Goal: Communication & Community: Ask a question

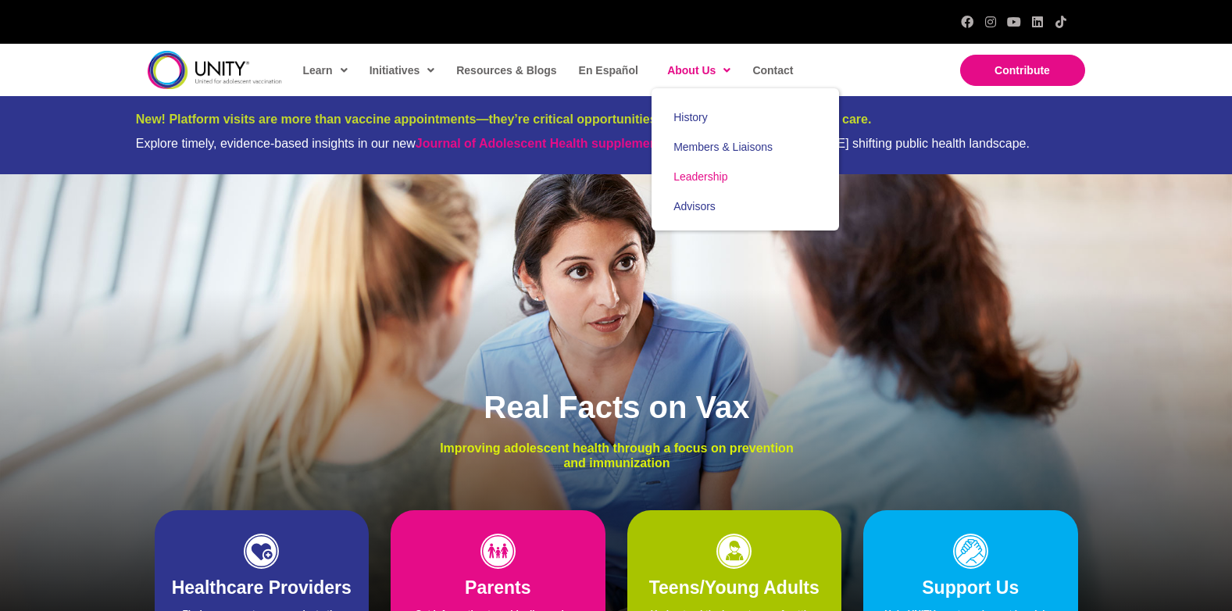
click at [695, 173] on span "Leadership" at bounding box center [701, 176] width 54 height 13
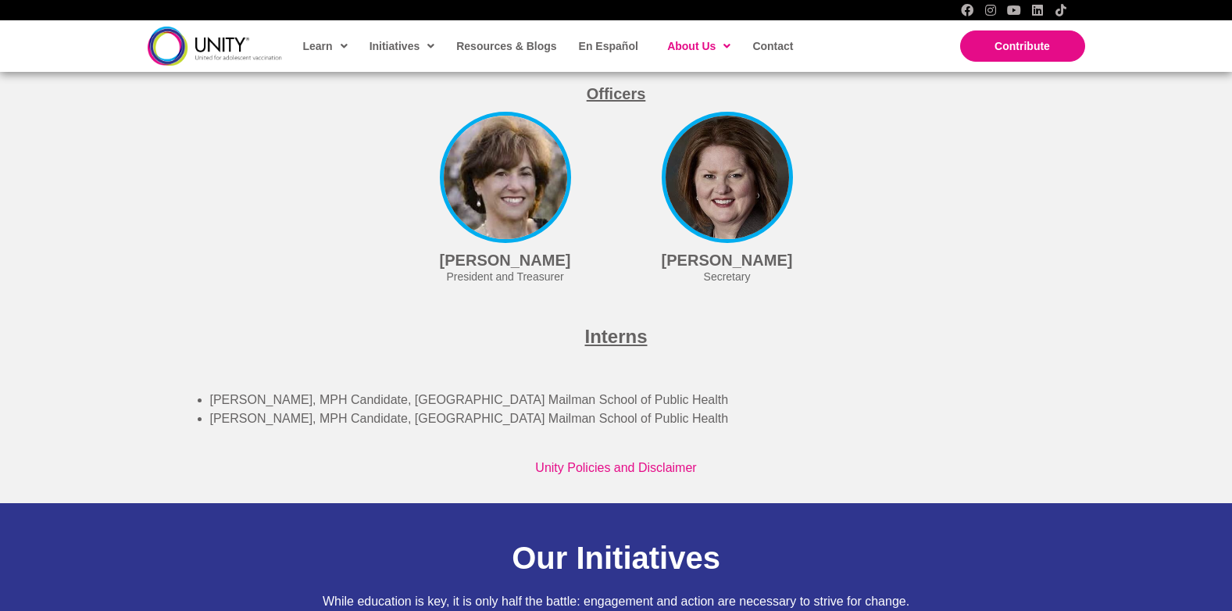
scroll to position [4292, 0]
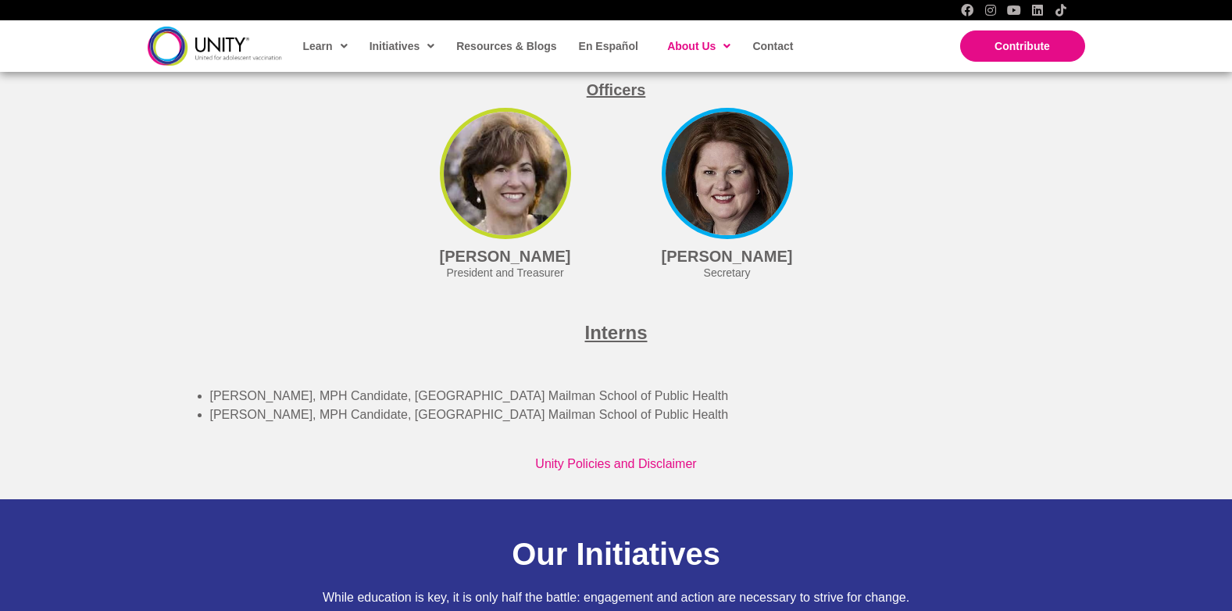
click at [491, 239] on img at bounding box center [505, 173] width 131 height 131
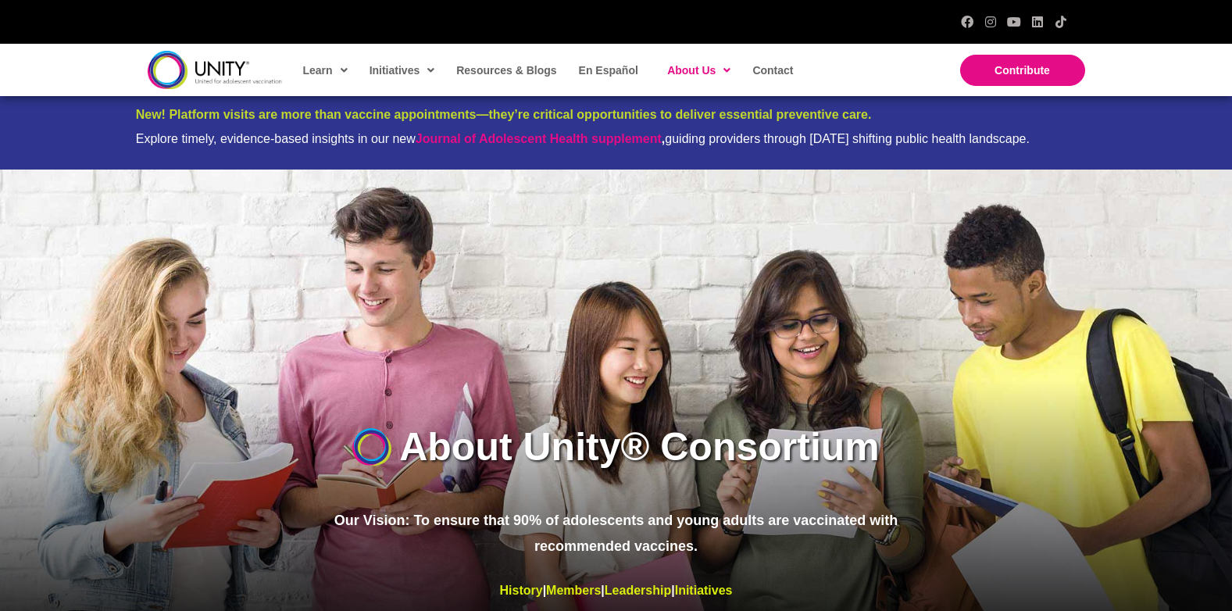
scroll to position [0, 0]
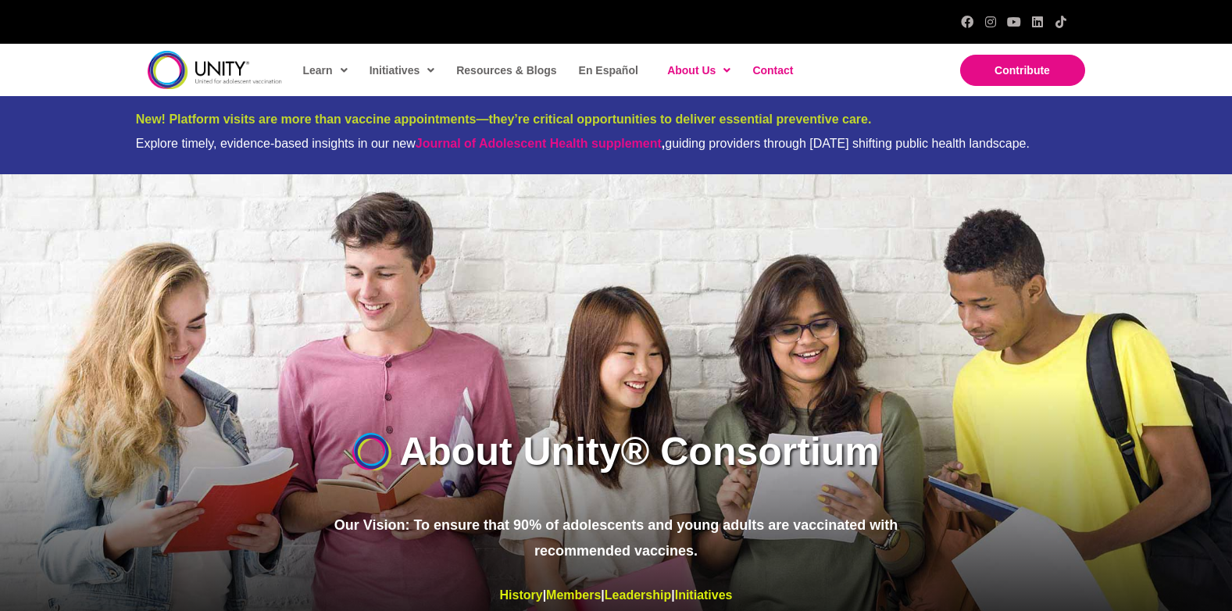
click at [763, 70] on span "Contact" at bounding box center [772, 70] width 41 height 13
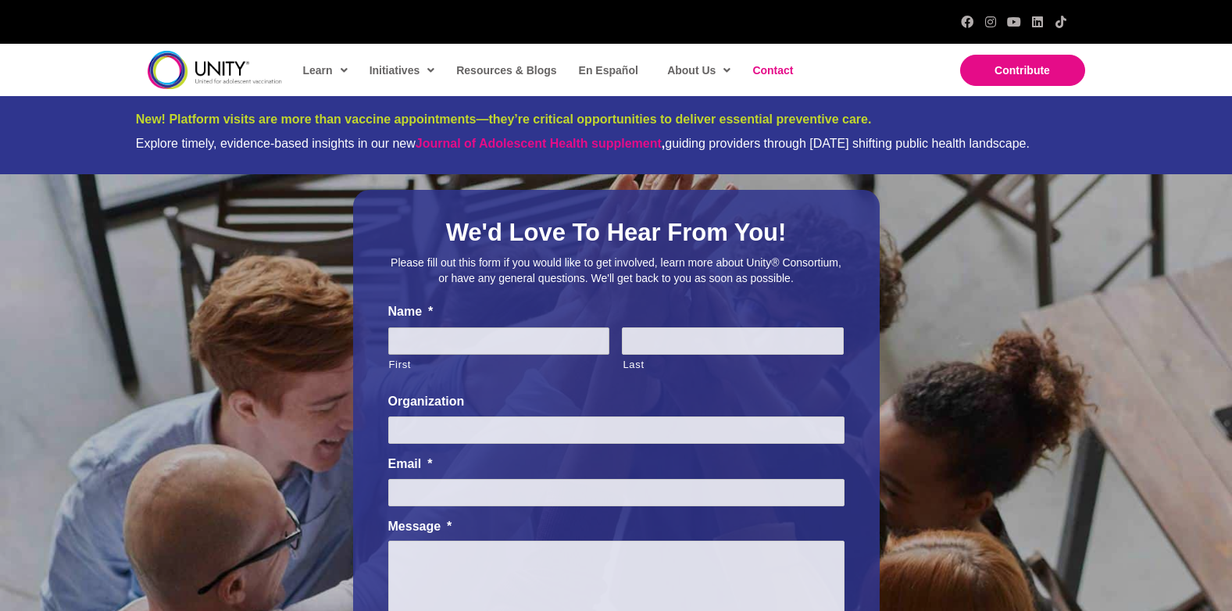
click at [415, 353] on input "First" at bounding box center [499, 340] width 222 height 27
type input "Robbyn"
type input "Kistler"
type input "KFF Social Impact Media / Greater Than HIV"
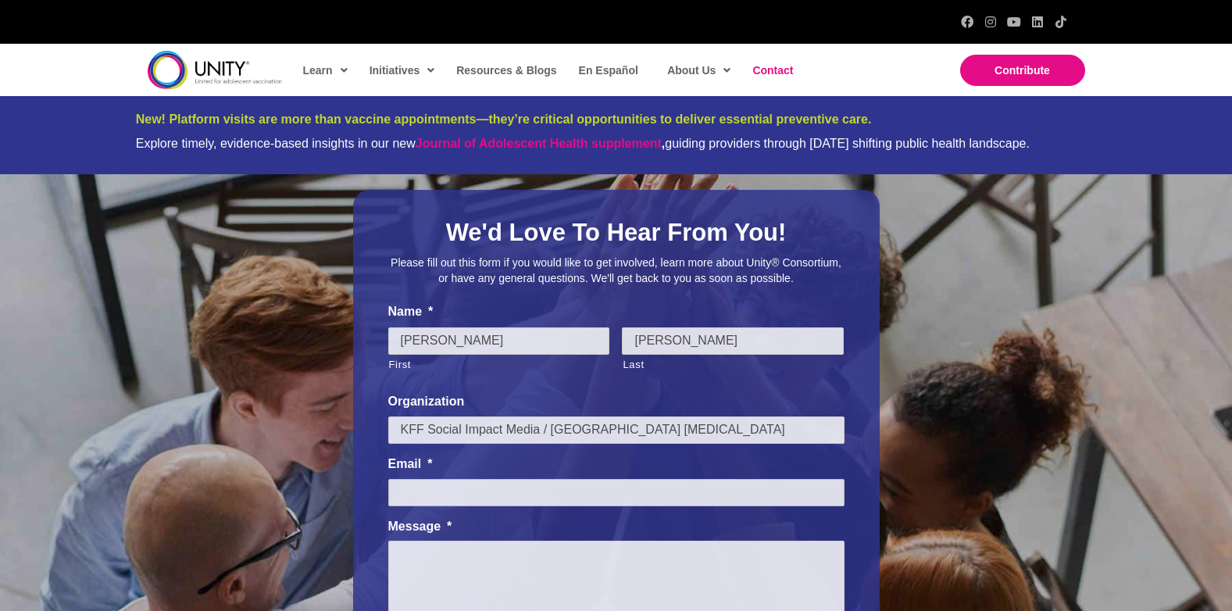
type input "robbynk@kff.org"
drag, startPoint x: 659, startPoint y: 432, endPoint x: 429, endPoint y: 431, distance: 229.7
click at [429, 431] on input "KFF Social Impact Media / Greater Than HIV" at bounding box center [616, 429] width 456 height 27
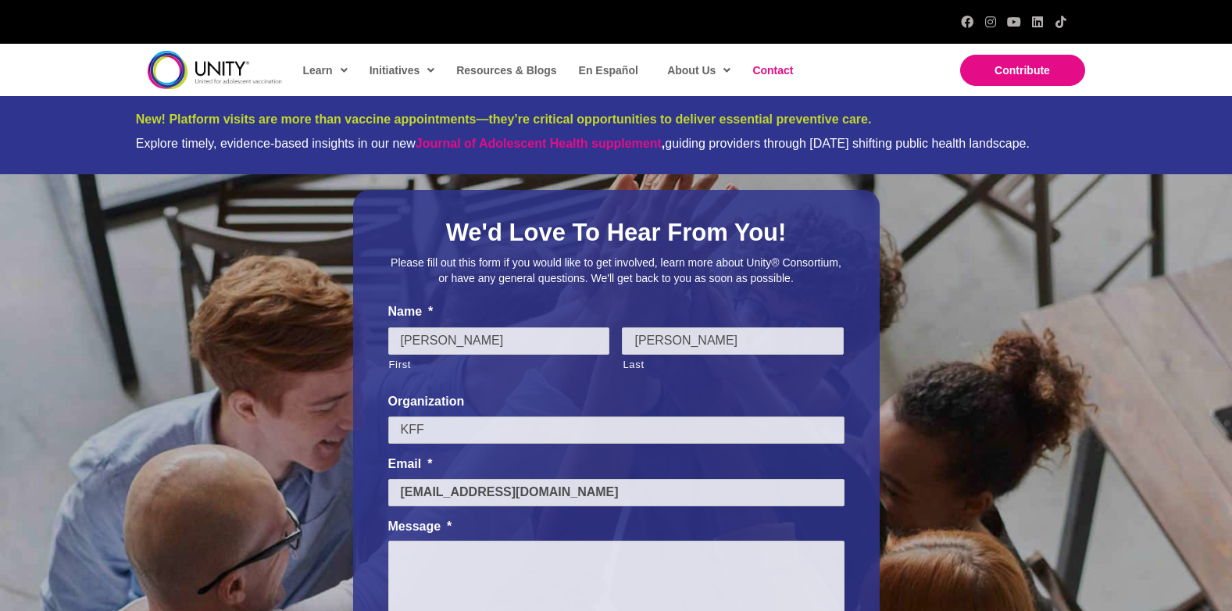
type input "KFF"
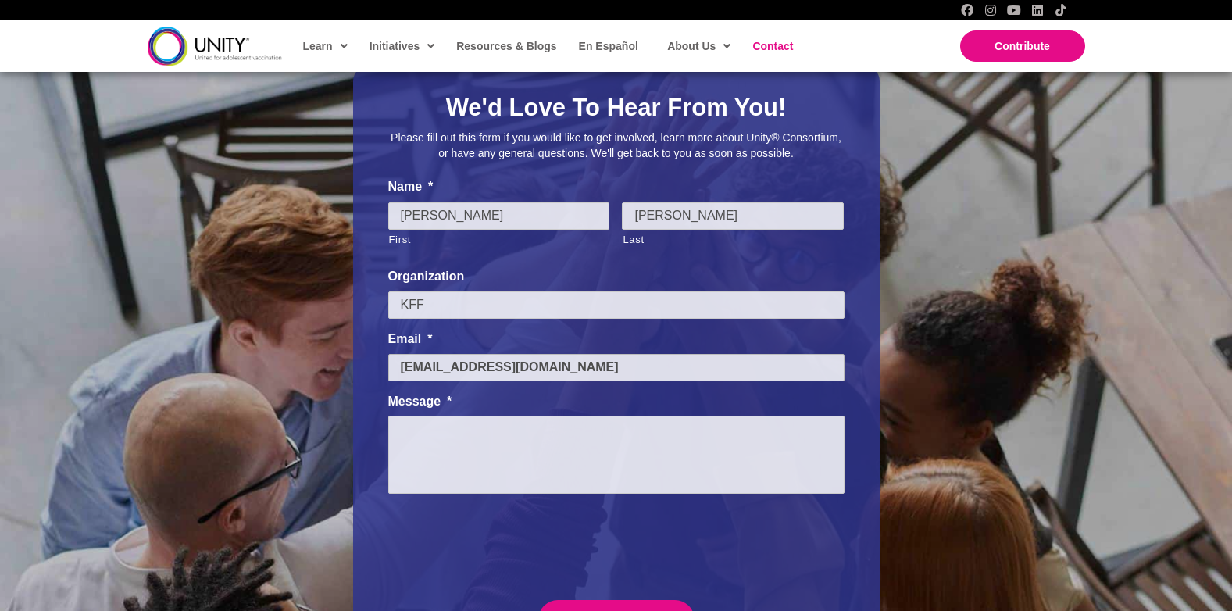
scroll to position [146, 0]
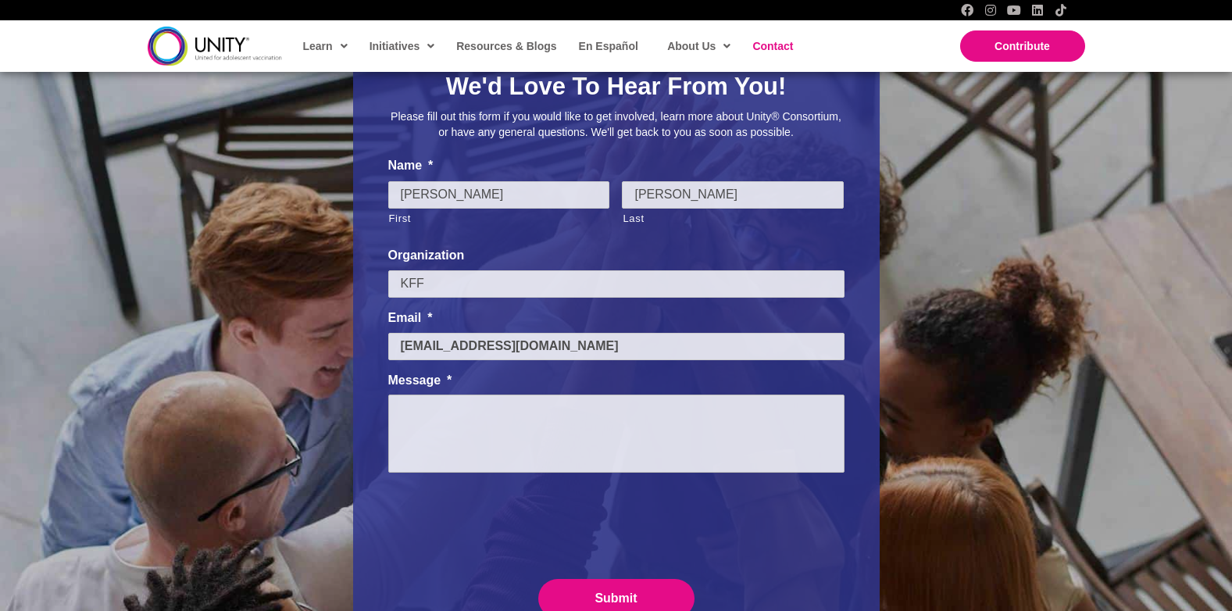
click at [431, 414] on textarea "Message *" at bounding box center [616, 434] width 456 height 78
click at [1003, 433] on div "We'd Love To Hear From You! Please fill out this form if you would like to get …" at bounding box center [616, 350] width 1232 height 645
click at [448, 412] on textarea "Message *" at bounding box center [616, 434] width 456 height 78
paste textarea "I'm working with KFF to expand our external relationships and wanted to share s…"
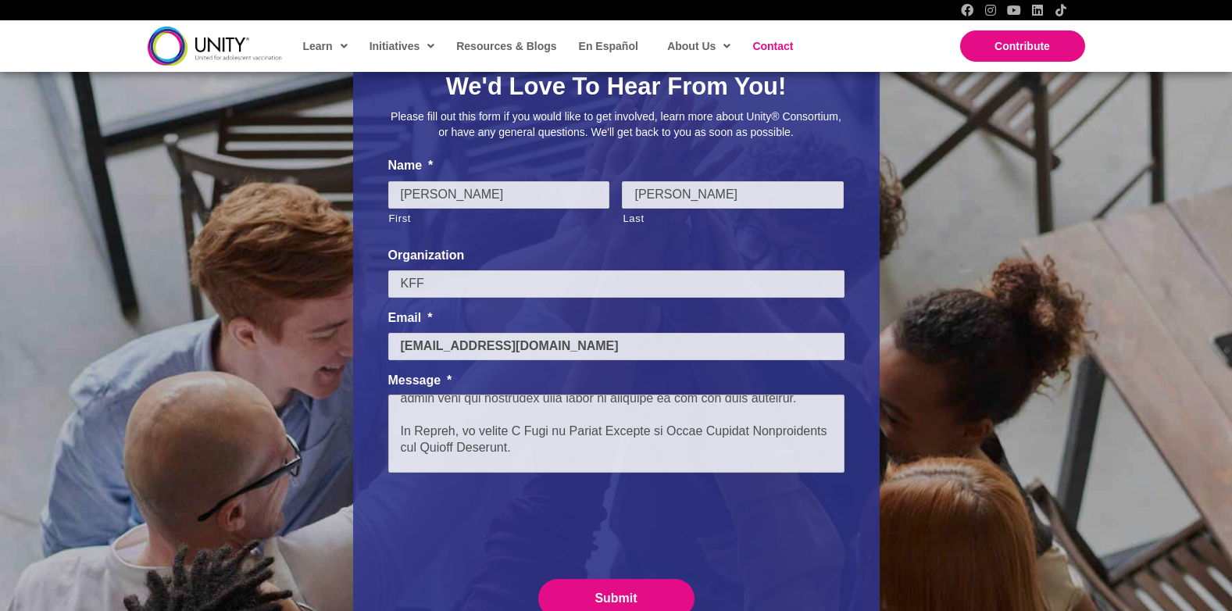
scroll to position [0, 0]
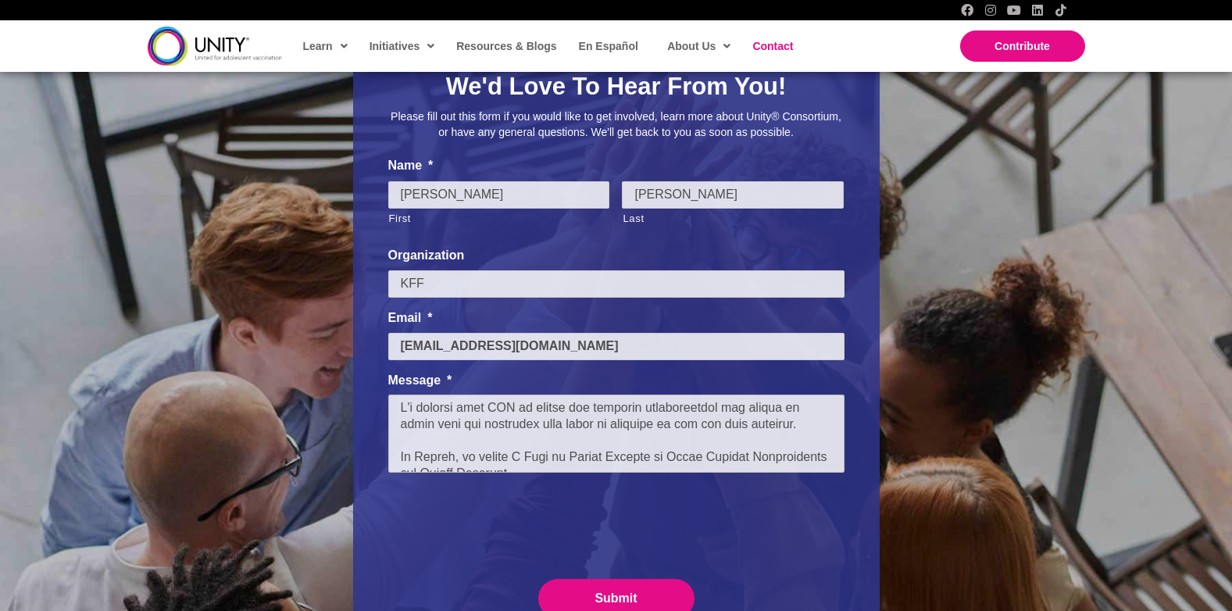
click at [399, 409] on textarea "Message *" at bounding box center [616, 434] width 456 height 78
click at [471, 438] on textarea "Message *" at bounding box center [616, 434] width 456 height 78
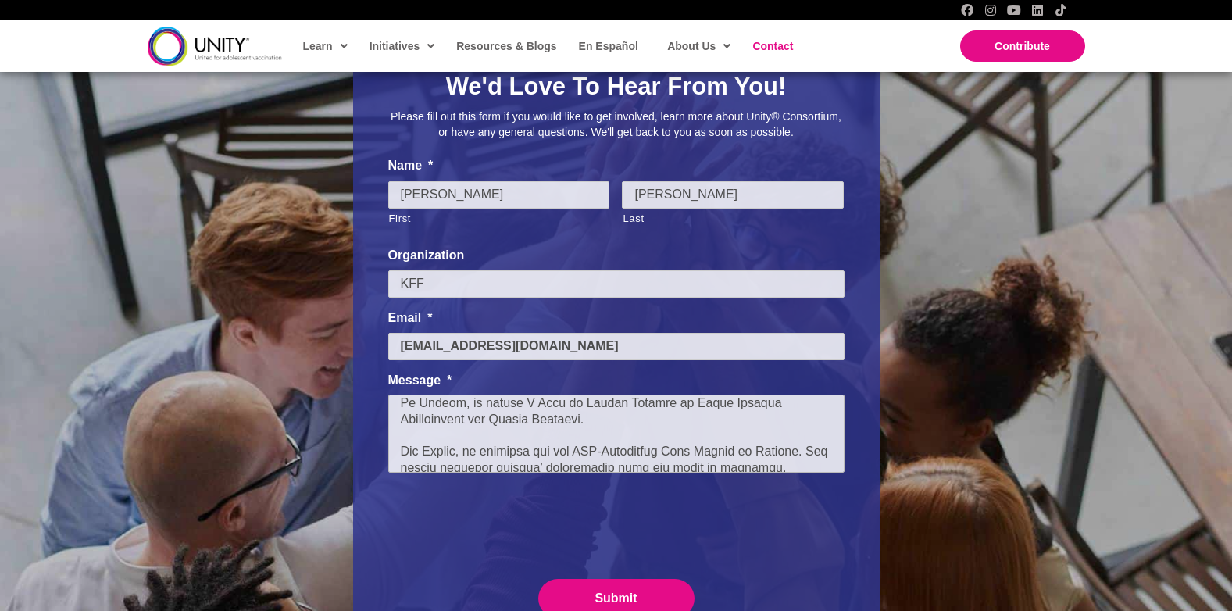
scroll to position [103, 0]
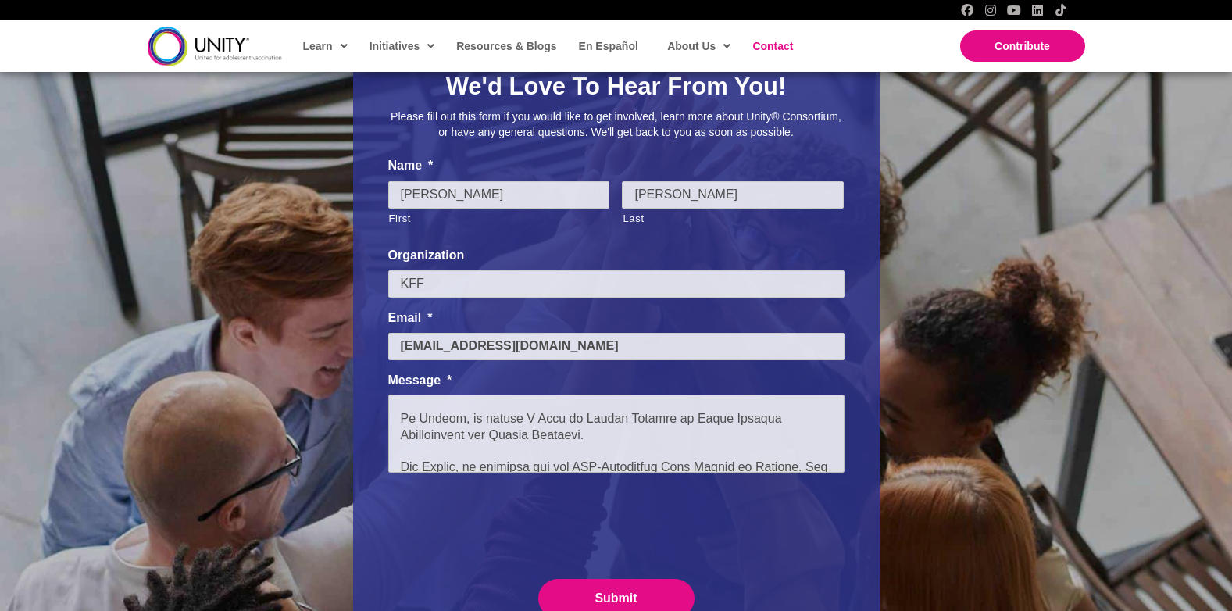
drag, startPoint x: 587, startPoint y: 435, endPoint x: 517, endPoint y: 418, distance: 72.4
click at [517, 418] on textarea "Message *" at bounding box center [616, 434] width 456 height 78
click at [613, 437] on textarea "Message *" at bounding box center [616, 434] width 456 height 78
paste textarea "https://www.kff.org/state-health-policy-data/a-look-at-recent-changes-to-state-…"
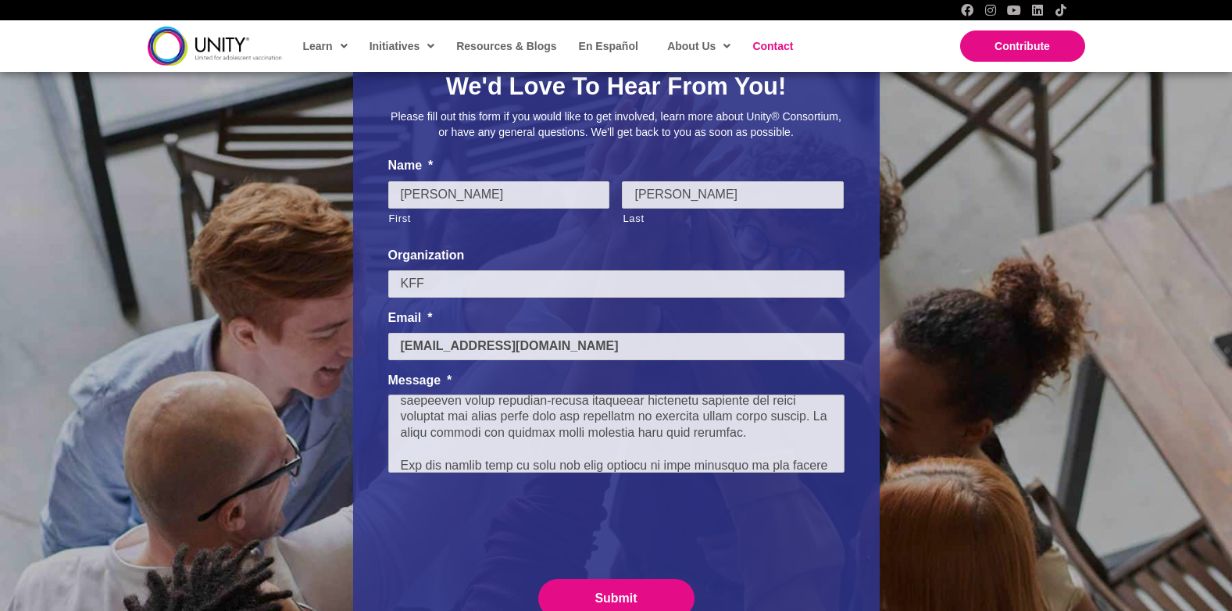
scroll to position [252, 0]
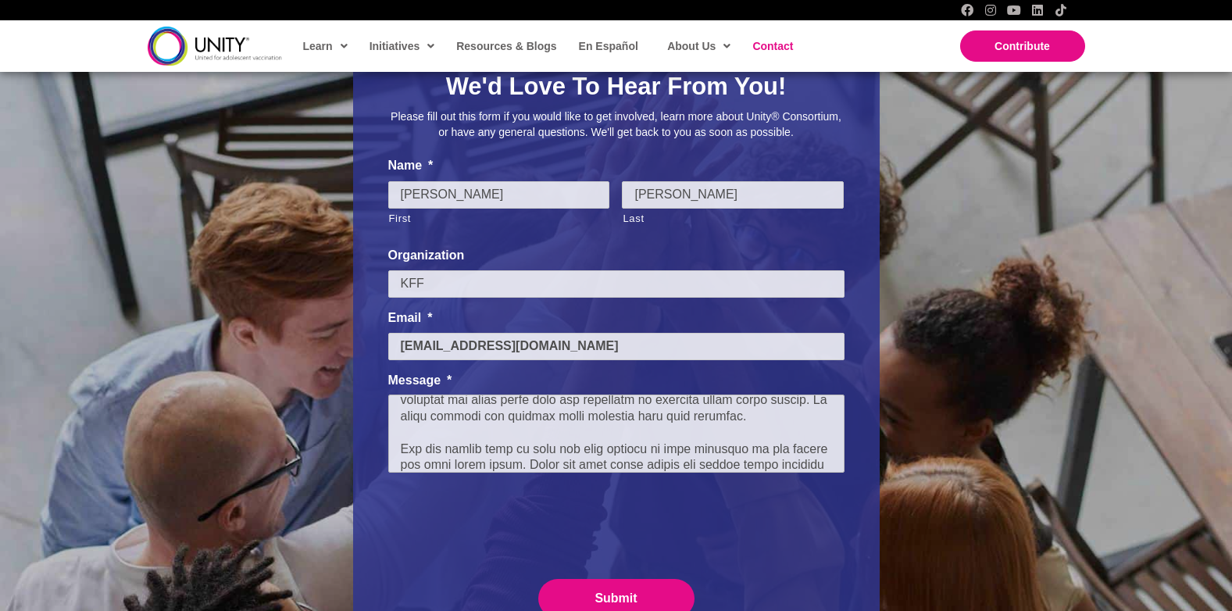
click at [524, 463] on textarea "Message *" at bounding box center [616, 434] width 456 height 78
drag, startPoint x: 745, startPoint y: 450, endPoint x: 449, endPoint y: 450, distance: 295.4
click at [449, 450] on textarea "Message *" at bounding box center [616, 434] width 456 height 78
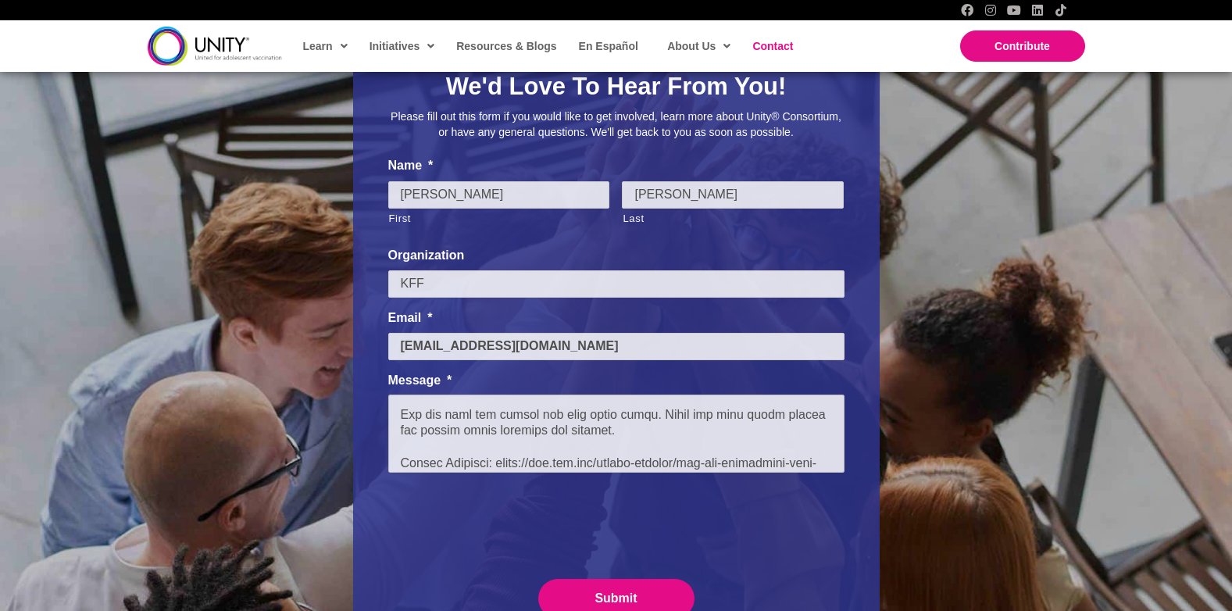
scroll to position [293, 0]
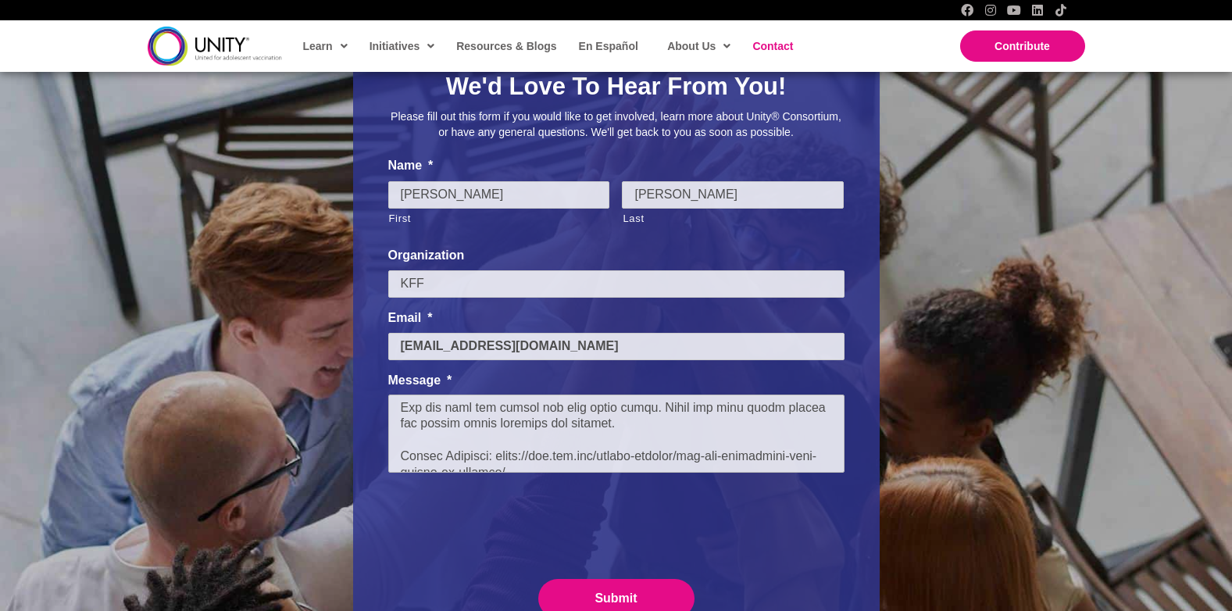
click at [620, 406] on textarea "Message *" at bounding box center [616, 434] width 456 height 78
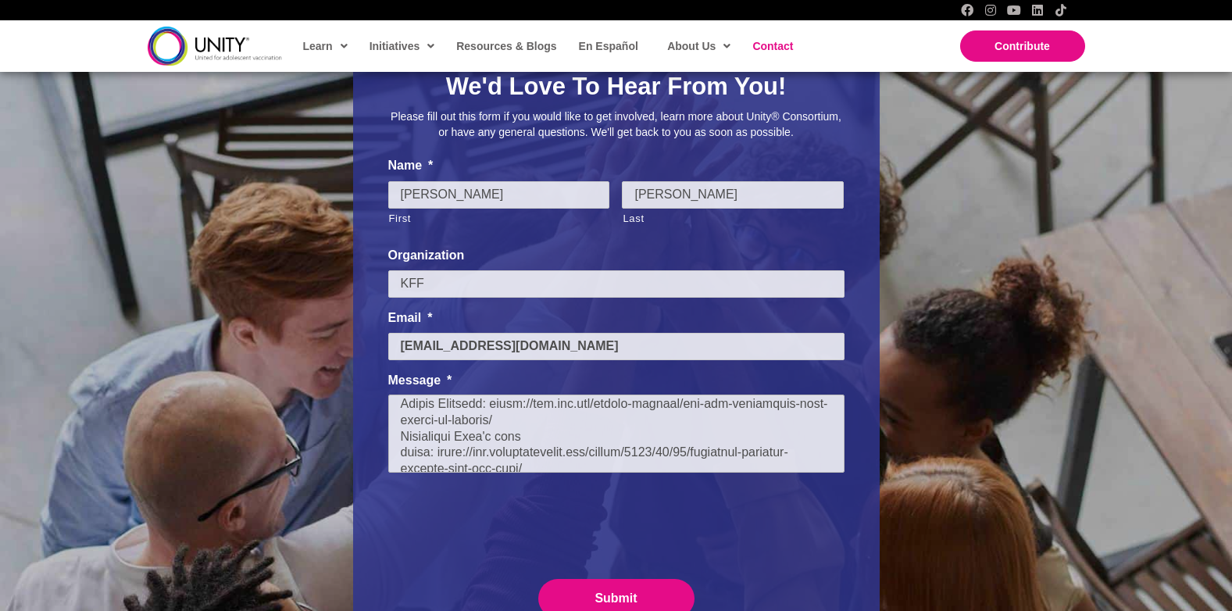
click at [399, 456] on textarea "Message *" at bounding box center [616, 434] width 456 height 78
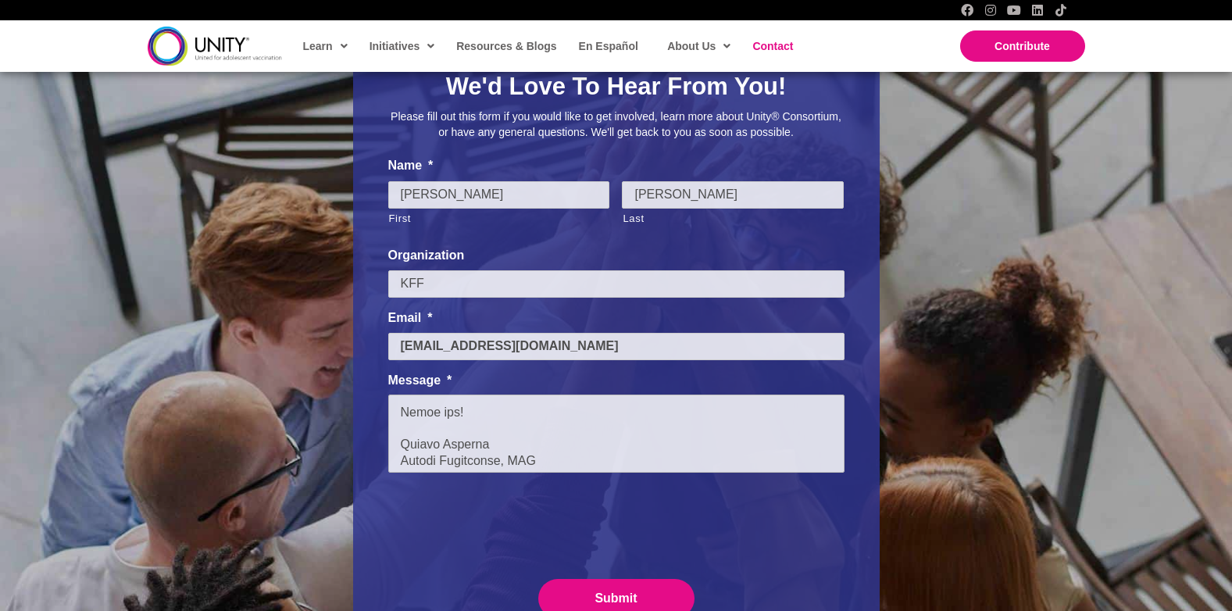
scroll to position [534, 0]
click at [545, 455] on textarea "Message *" at bounding box center [616, 434] width 456 height 78
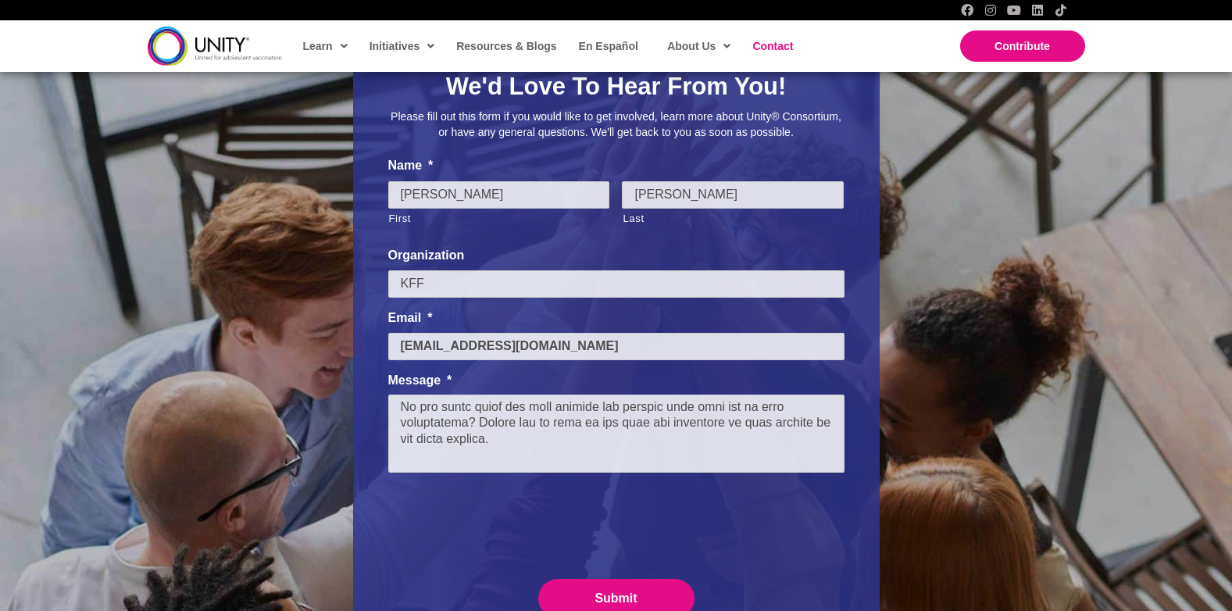
scroll to position [461, 0]
click at [586, 437] on textarea "Message *" at bounding box center [616, 434] width 456 height 78
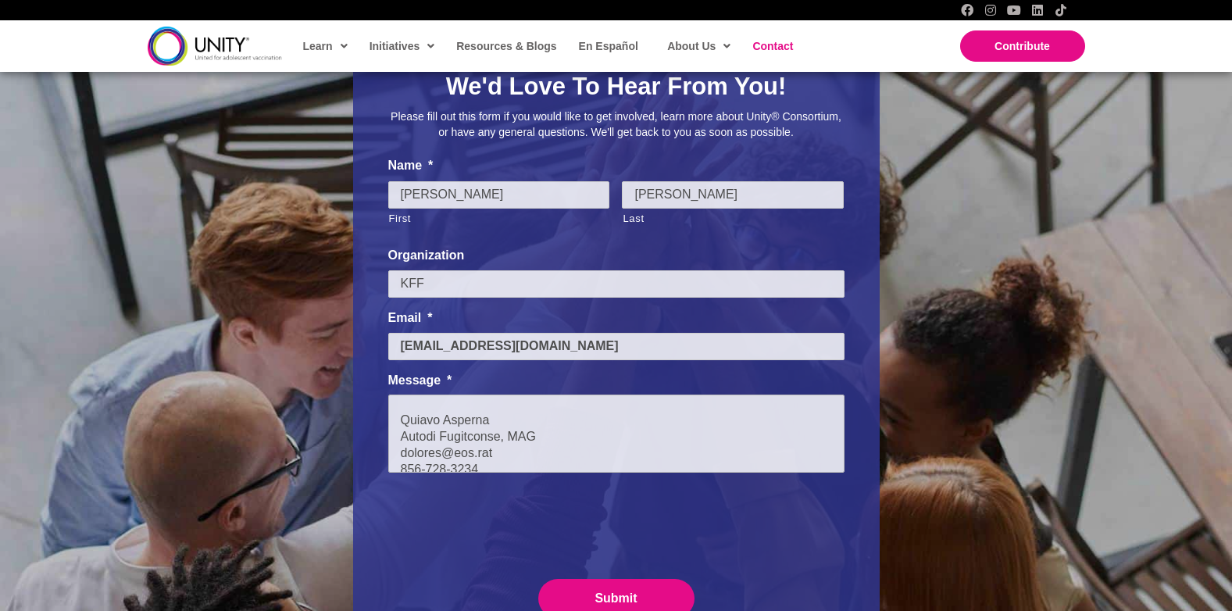
scroll to position [567, 0]
type textarea "Hello, I'm working with KFF to expand our external relationships and wanted to …"
click at [608, 592] on input "Submit" at bounding box center [616, 599] width 156 height 41
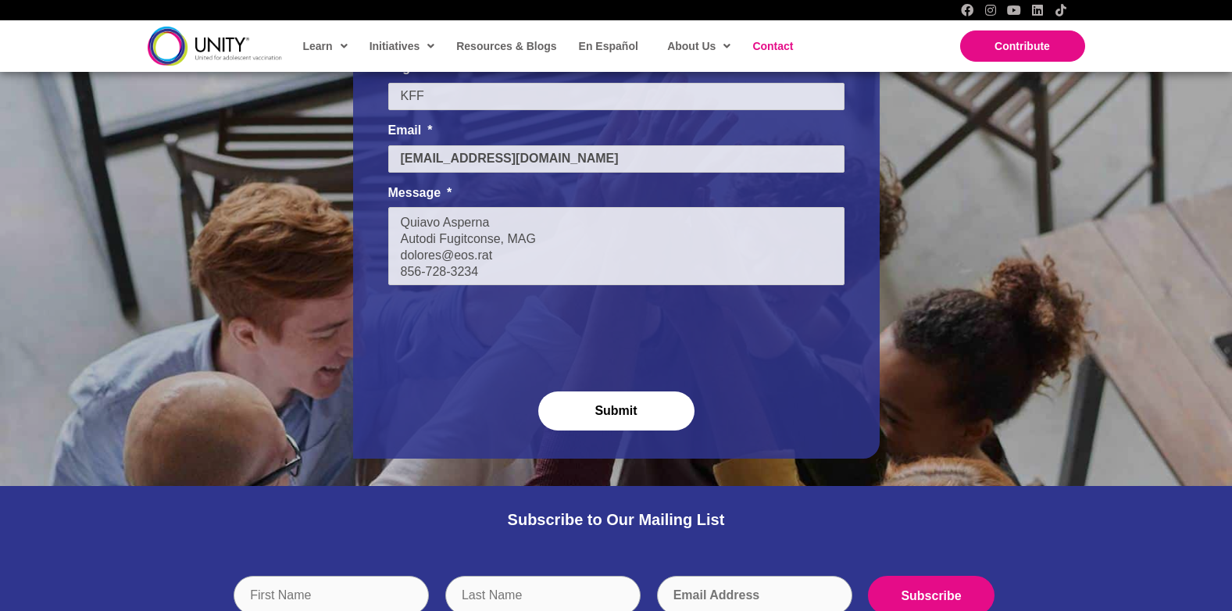
scroll to position [0, 0]
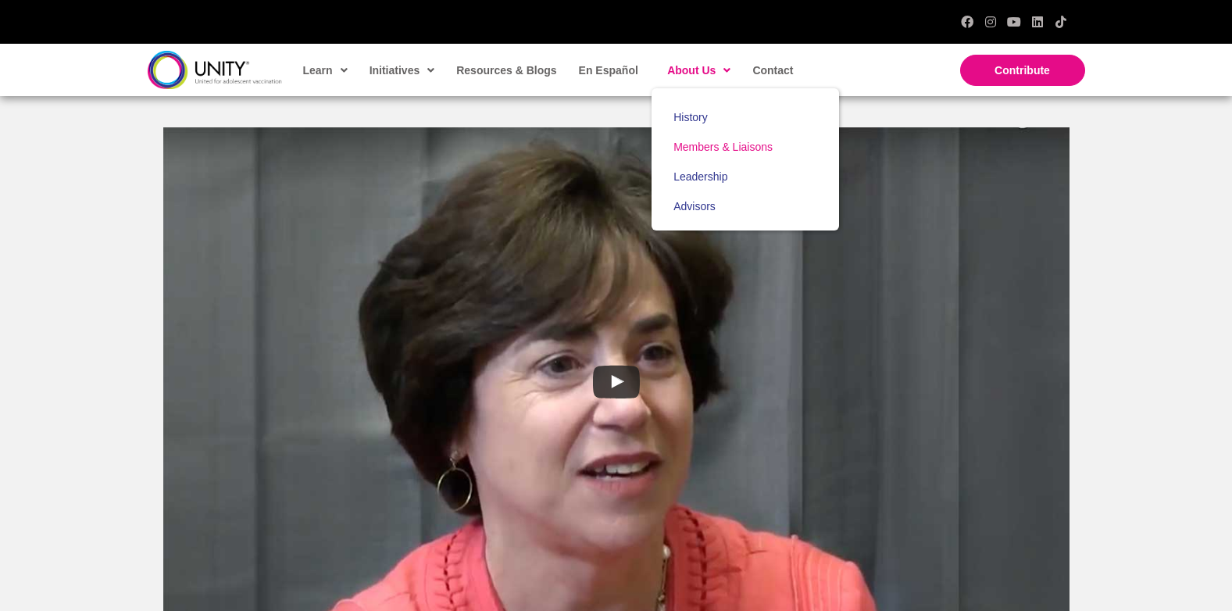
click at [697, 148] on span "Members & Liaisons" at bounding box center [723, 147] width 99 height 13
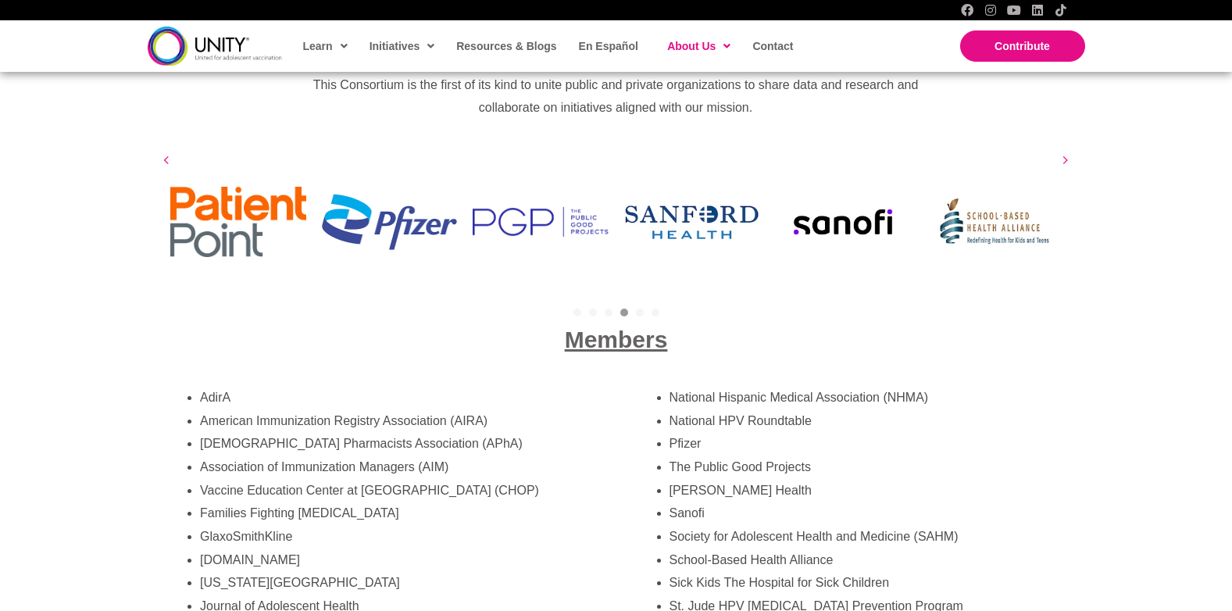
scroll to position [2649, 0]
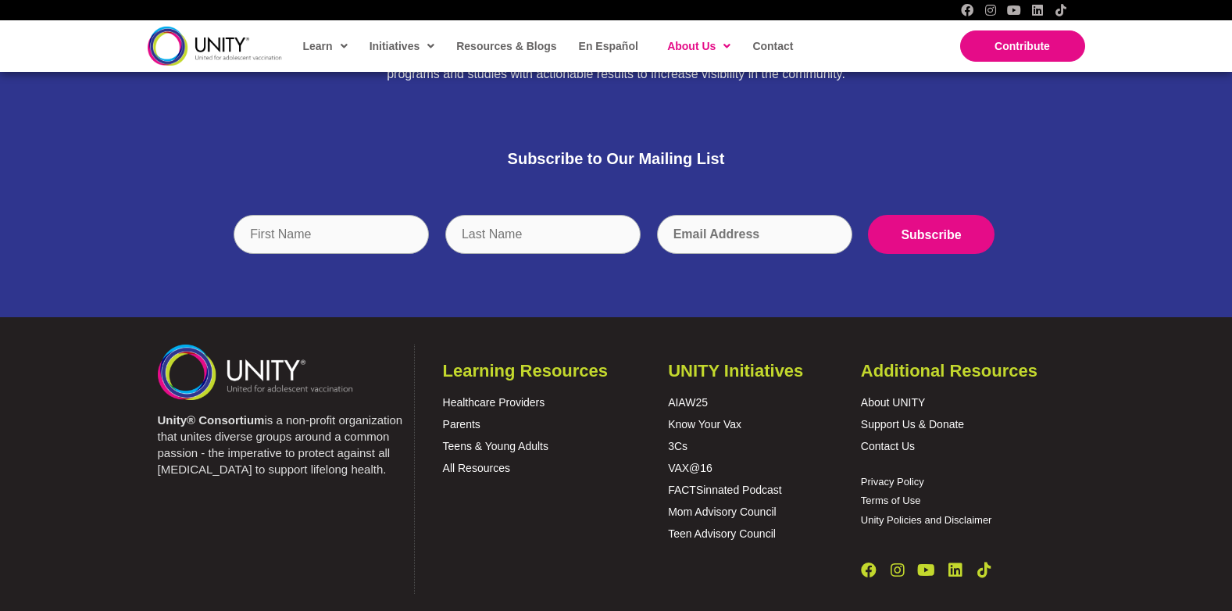
scroll to position [4877, 0]
